Goal: Task Accomplishment & Management: Manage account settings

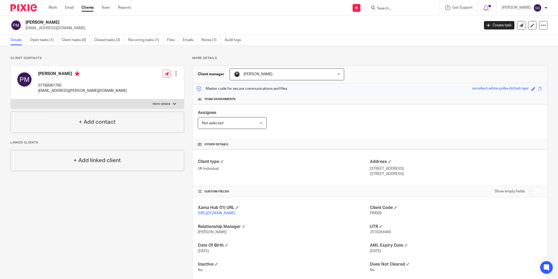
click at [30, 9] on img at bounding box center [24, 7] width 26 height 7
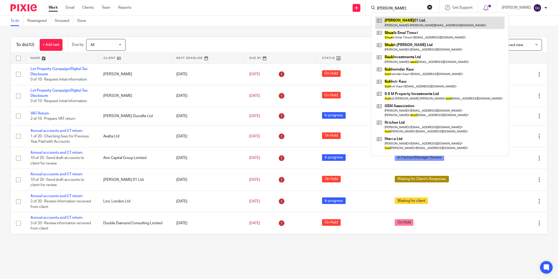
type input "shuk"
click at [398, 22] on link at bounding box center [440, 23] width 129 height 12
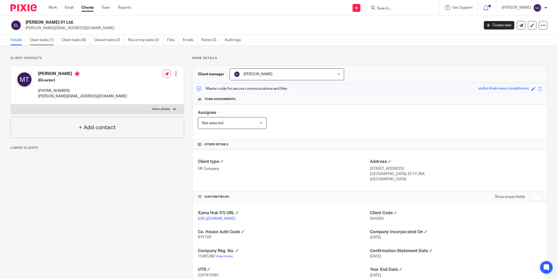
click at [43, 40] on link "Open tasks (1)" at bounding box center [44, 40] width 28 height 10
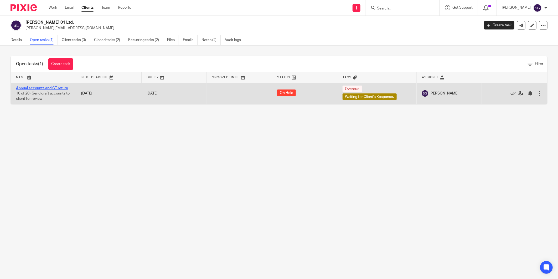
click at [61, 86] on link "Annual accounts and CT return" at bounding box center [42, 88] width 52 height 4
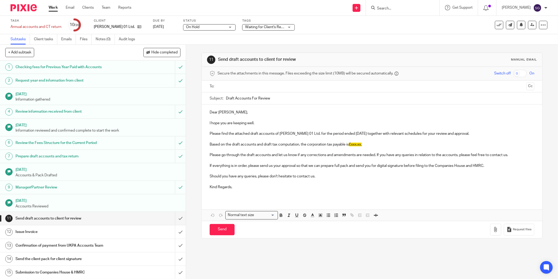
click at [220, 24] on div "On Hold On Hold" at bounding box center [209, 27] width 53 height 6
click at [198, 48] on li "In progress" at bounding box center [209, 46] width 52 height 11
click at [251, 25] on span "Waiting for Client's Response." at bounding box center [269, 27] width 49 height 4
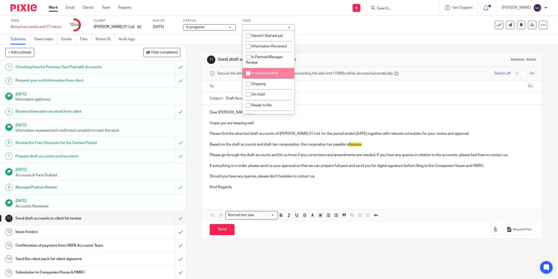
click at [269, 75] on li "In review (client)" at bounding box center [269, 73] width 52 height 11
checkbox input "true"
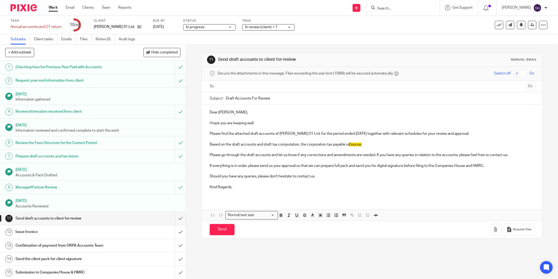
click at [319, 43] on div "Subtasks Client tasks Emails Files Notes (0) Audit logs" at bounding box center [279, 39] width 558 height 11
click at [264, 27] on span "In review (client) + 1" at bounding box center [261, 27] width 32 height 4
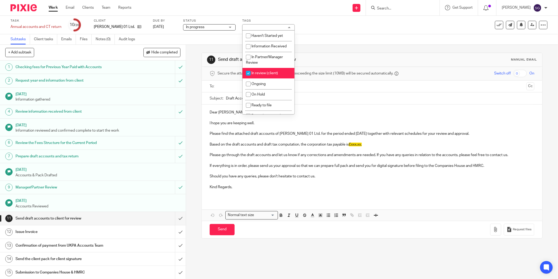
scroll to position [111, 0]
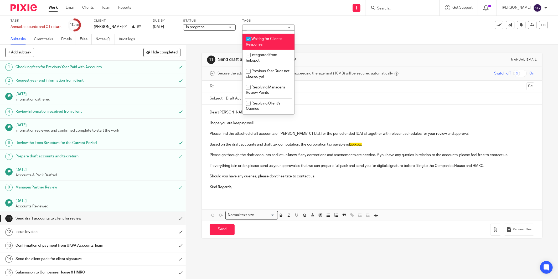
click at [270, 40] on li "Waiting for Client's Response." at bounding box center [269, 42] width 52 height 16
checkbox input "false"
click at [308, 35] on div "Subtasks Client tasks Emails Files Notes (0) Audit logs" at bounding box center [279, 39] width 558 height 11
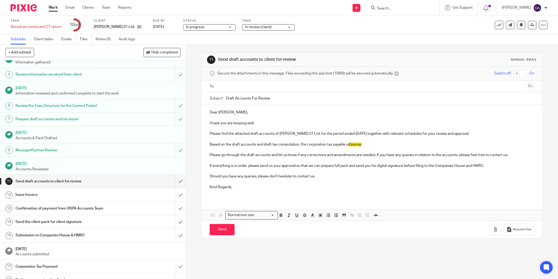
scroll to position [73, 0]
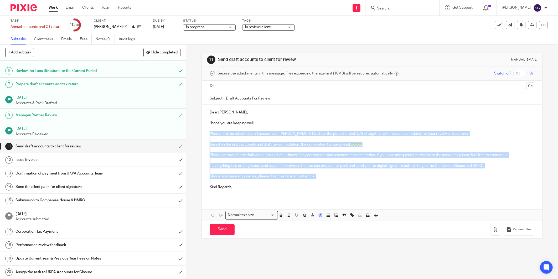
drag, startPoint x: 208, startPoint y: 134, endPoint x: 307, endPoint y: 180, distance: 108.7
click at [307, 180] on div "Dear Mabel, I hope you are keeping well. Please find the attached draft account…" at bounding box center [372, 151] width 341 height 94
copy div "Please find the attached draft accounts of Shuk 01 Ltd. for the period ended 31…"
